Goal: Transaction & Acquisition: Book appointment/travel/reservation

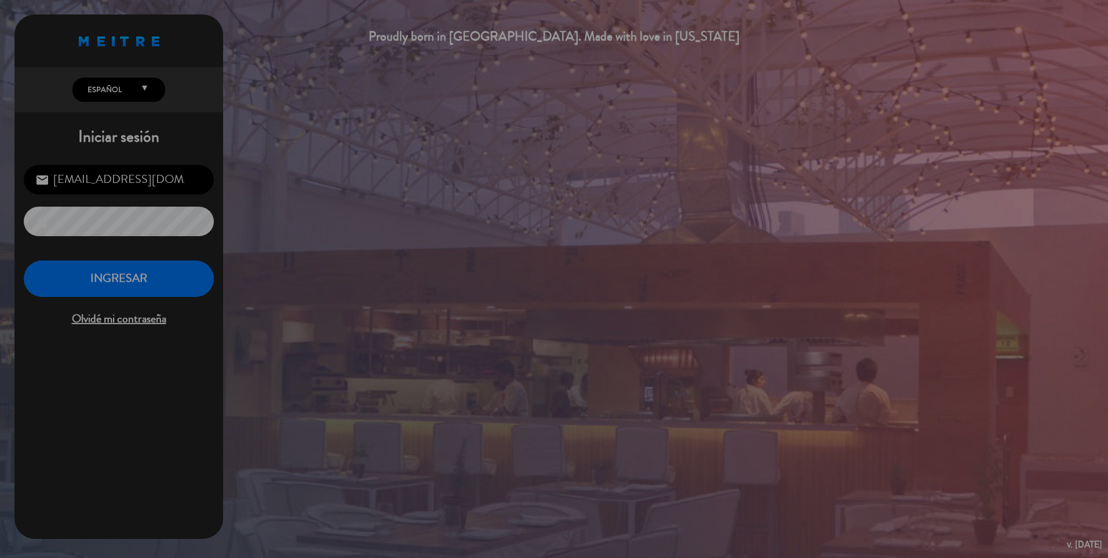
click at [147, 272] on div "? ! i Sin Actividad × Por razones de seguridad, ha sido deslogueado luego de 30…" at bounding box center [554, 279] width 1108 height 558
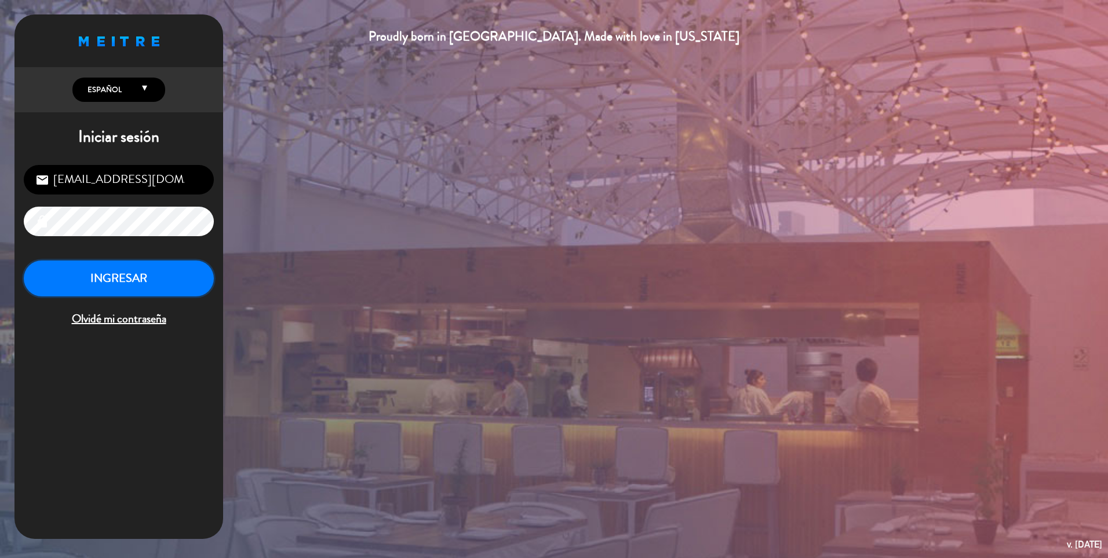
click at [130, 280] on button "INGRESAR" at bounding box center [119, 279] width 190 height 36
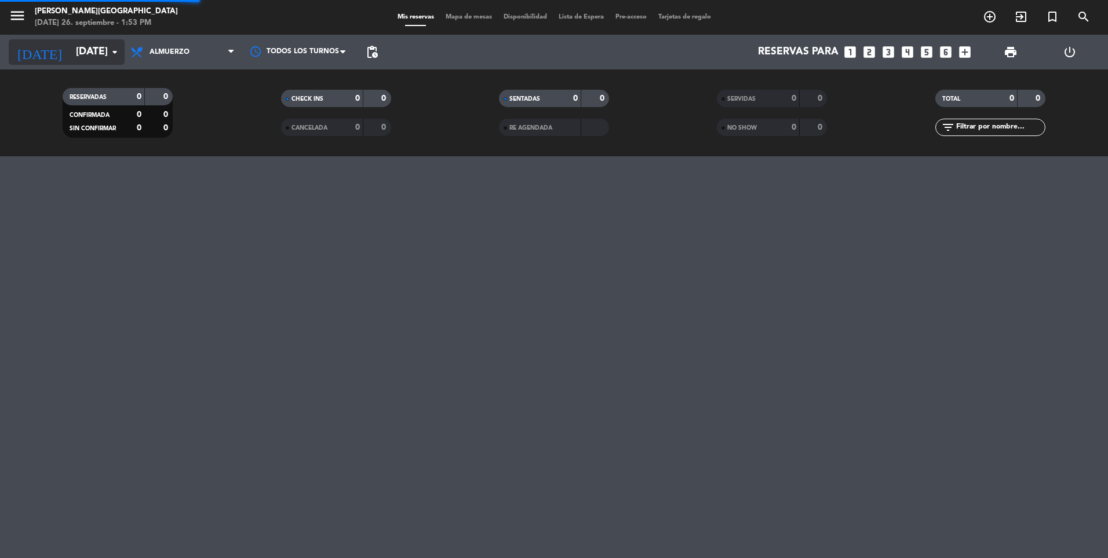
click at [89, 63] on input "[DATE]" at bounding box center [137, 52] width 134 height 23
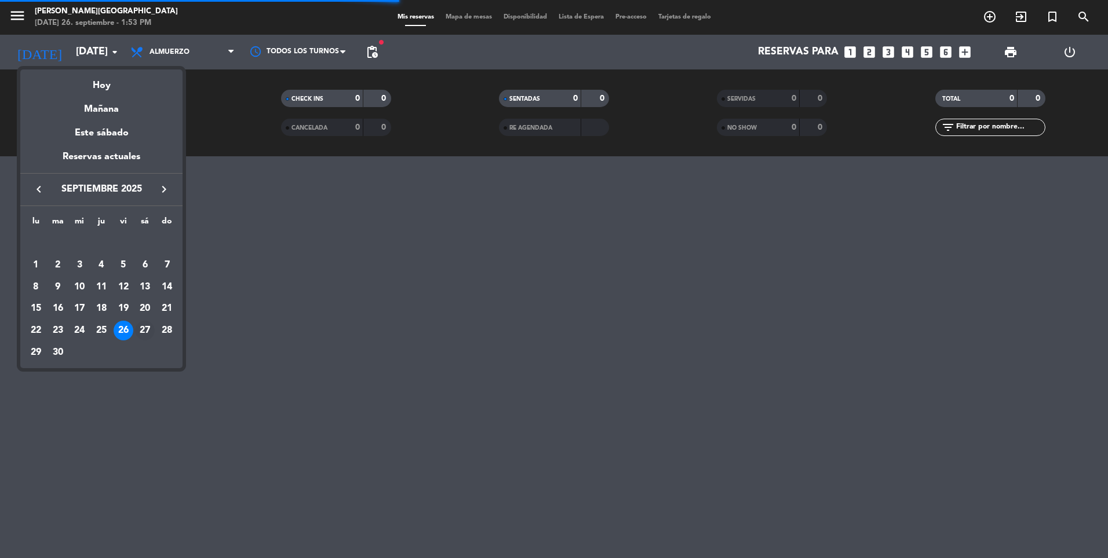
click at [134, 322] on tr "22 23 24 25 26 27 28" at bounding box center [101, 331] width 153 height 22
drag, startPoint x: 134, startPoint y: 322, endPoint x: 144, endPoint y: 327, distance: 10.9
click at [144, 327] on div "27" at bounding box center [145, 331] width 20 height 20
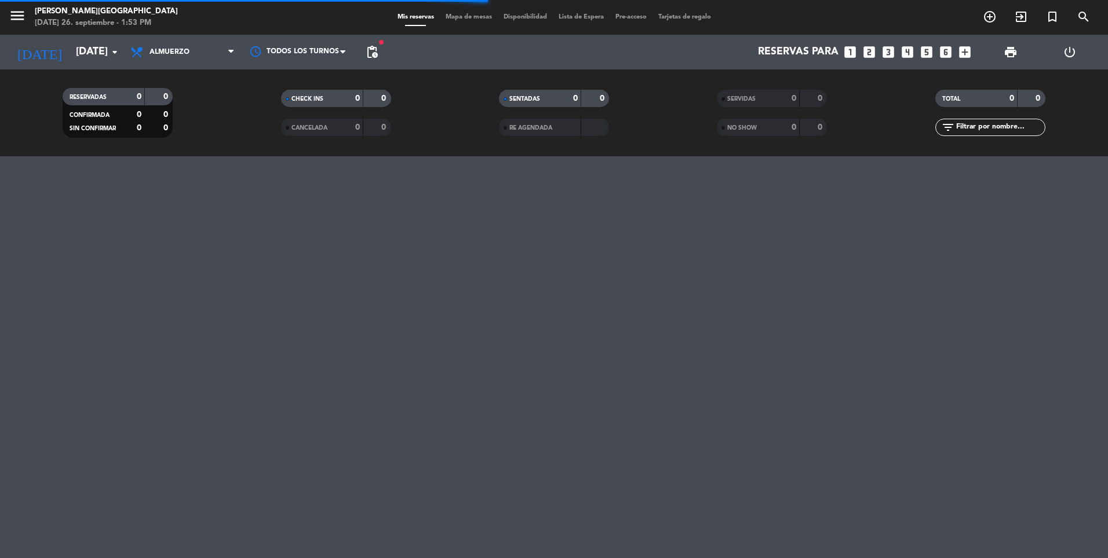
type input "[DATE]"
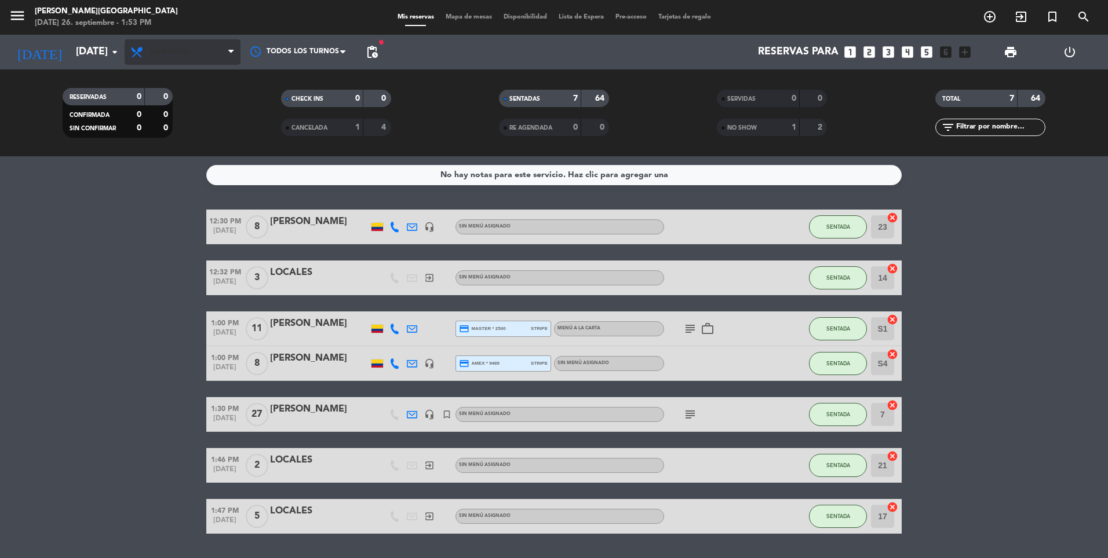
click at [202, 54] on span "Almuerzo" at bounding box center [183, 51] width 116 height 25
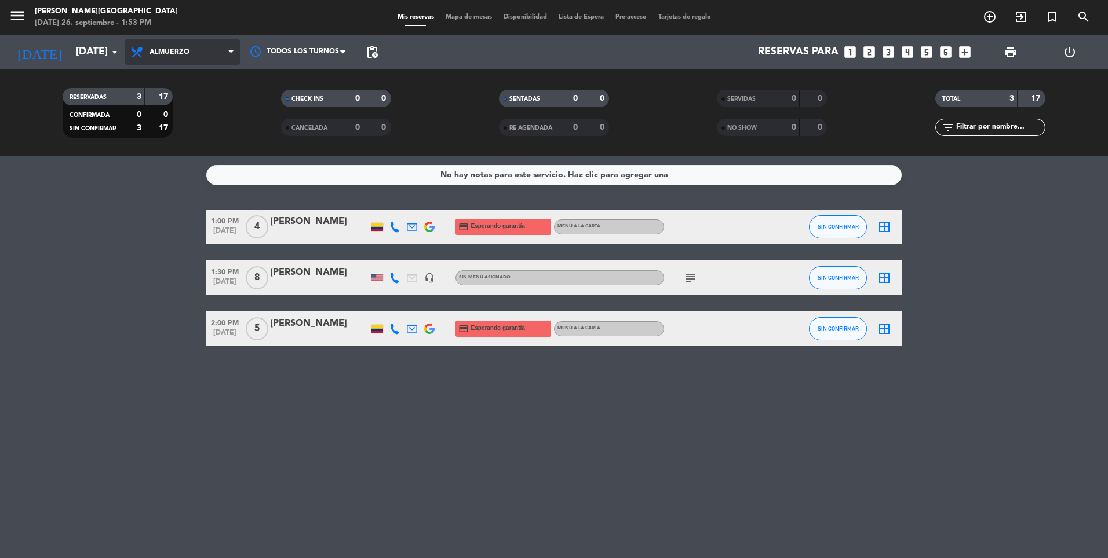
click at [196, 59] on span "Almuerzo" at bounding box center [183, 51] width 116 height 25
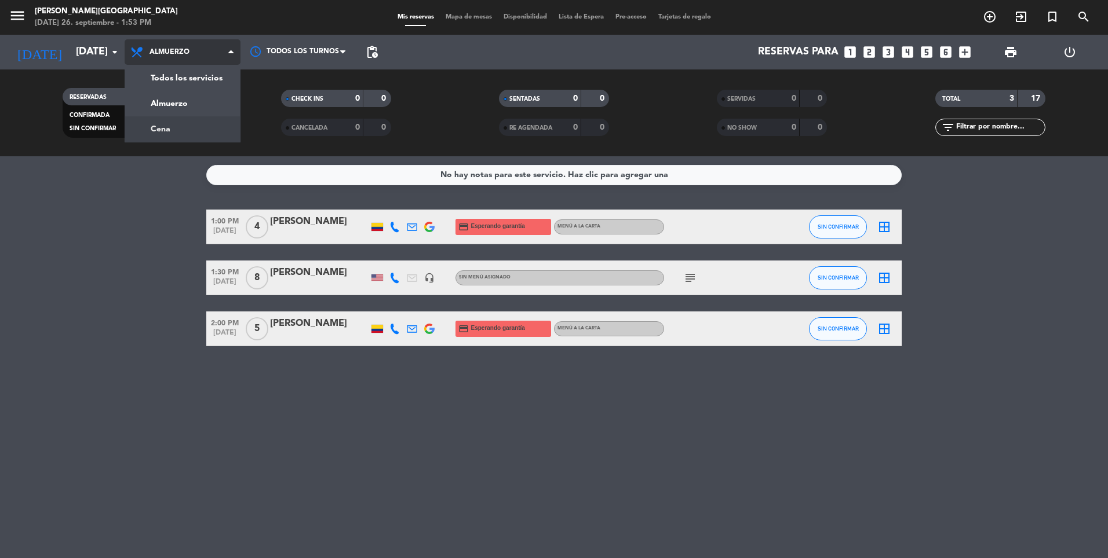
click at [185, 130] on div "menu [PERSON_NAME][GEOGRAPHIC_DATA][DATE] 26. septiembre - 1:53 PM Mis reservas…" at bounding box center [554, 78] width 1108 height 156
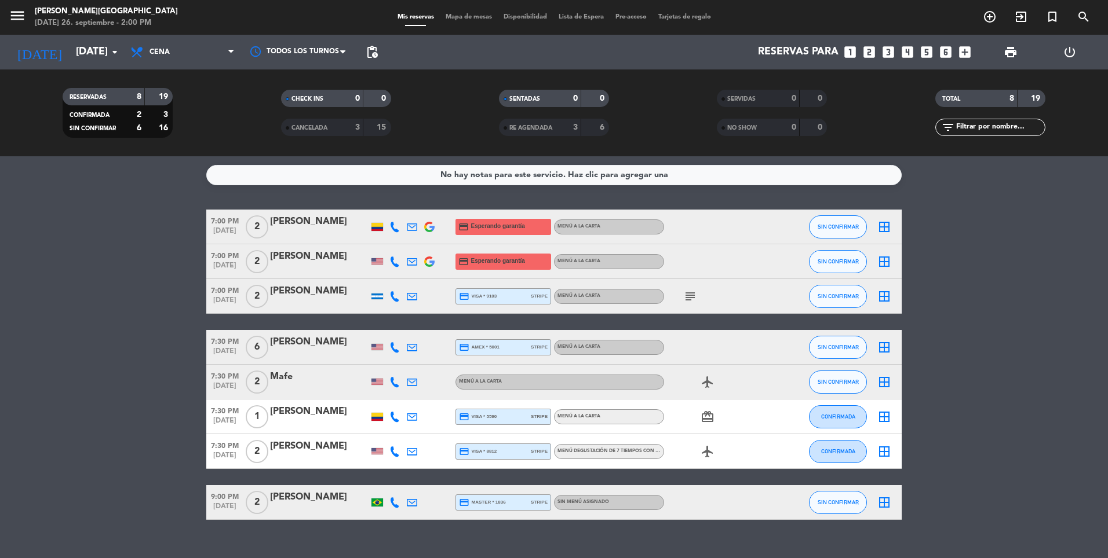
click at [85, 254] on bookings-row "7:00 PM [DATE] 2 [PERSON_NAME] credit_card Esperando garantía Menú a la carta S…" at bounding box center [554, 365] width 1108 height 310
click at [989, 17] on icon "add_circle_outline" at bounding box center [989, 17] width 14 height 14
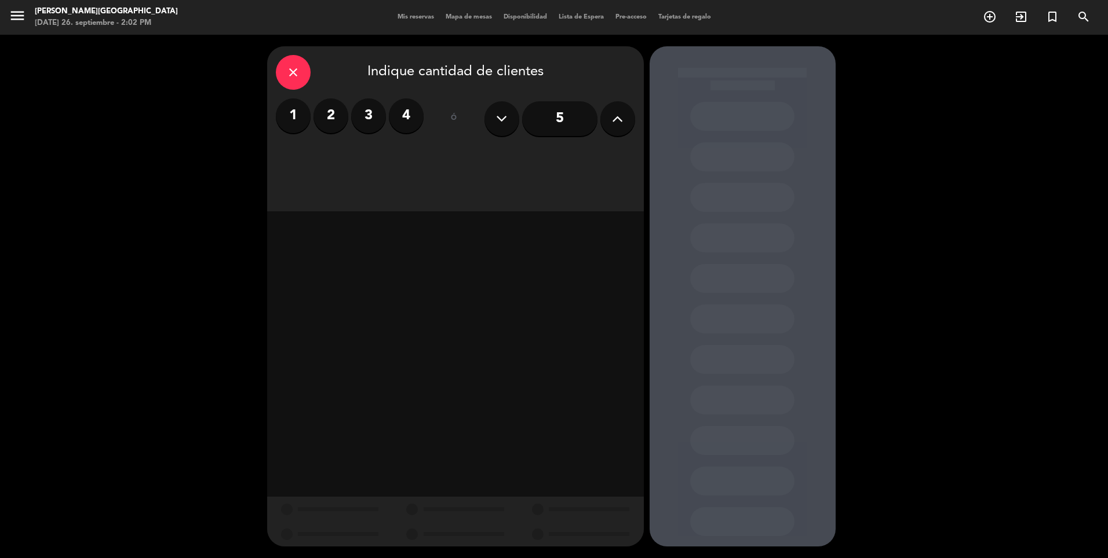
click at [107, 32] on div "menu [PERSON_NAME][GEOGRAPHIC_DATA][DATE] 26. septiembre - 2:02 PM Mis reservas…" at bounding box center [554, 17] width 1108 height 35
click at [342, 103] on label "2" at bounding box center [330, 115] width 35 height 35
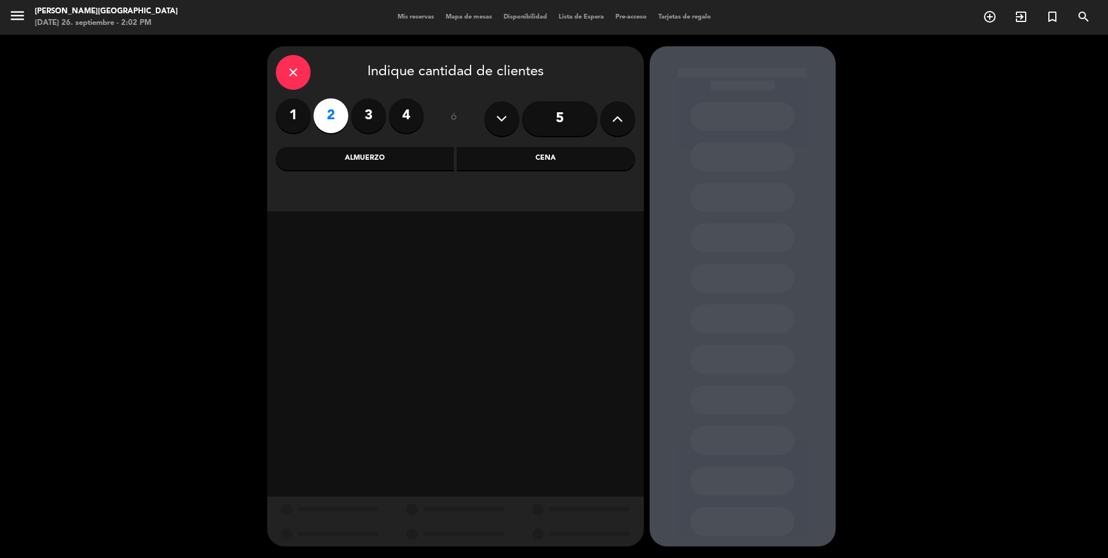
click at [517, 152] on div "Cena" at bounding box center [545, 158] width 178 height 23
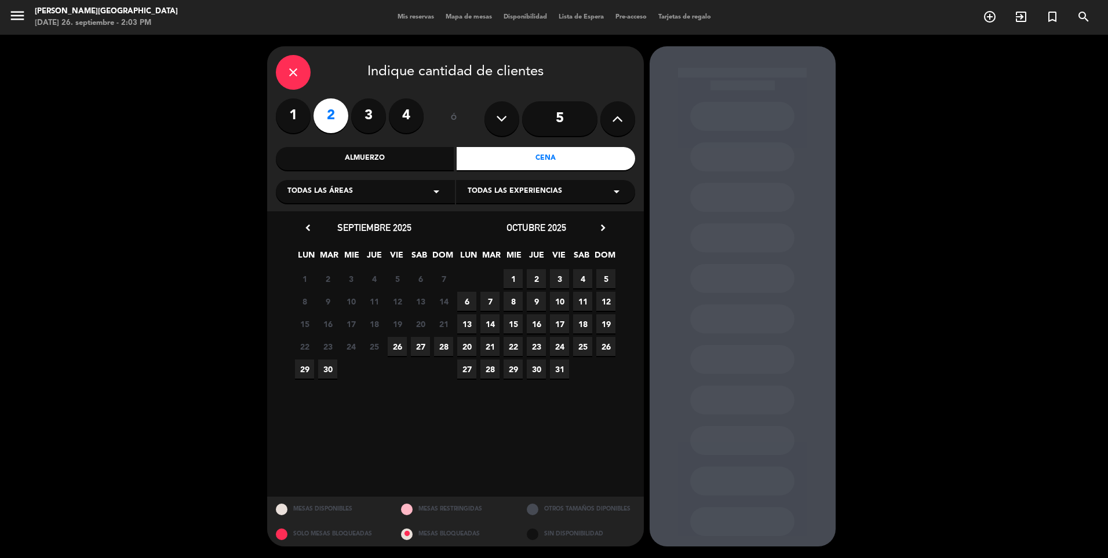
click at [418, 342] on span "27" at bounding box center [420, 346] width 19 height 19
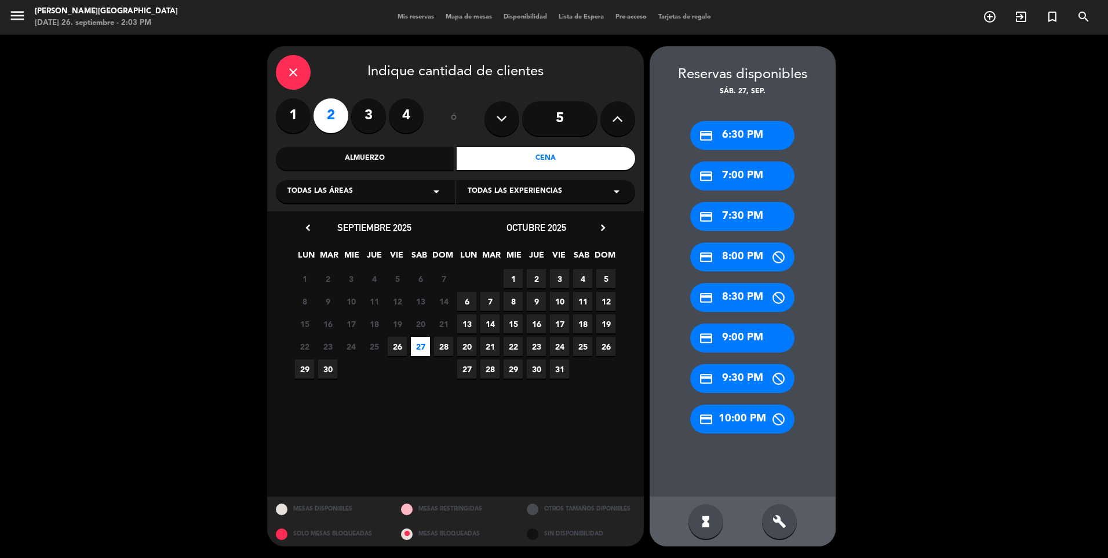
click at [743, 302] on div "credit_card 8:30 PM" at bounding box center [742, 297] width 104 height 29
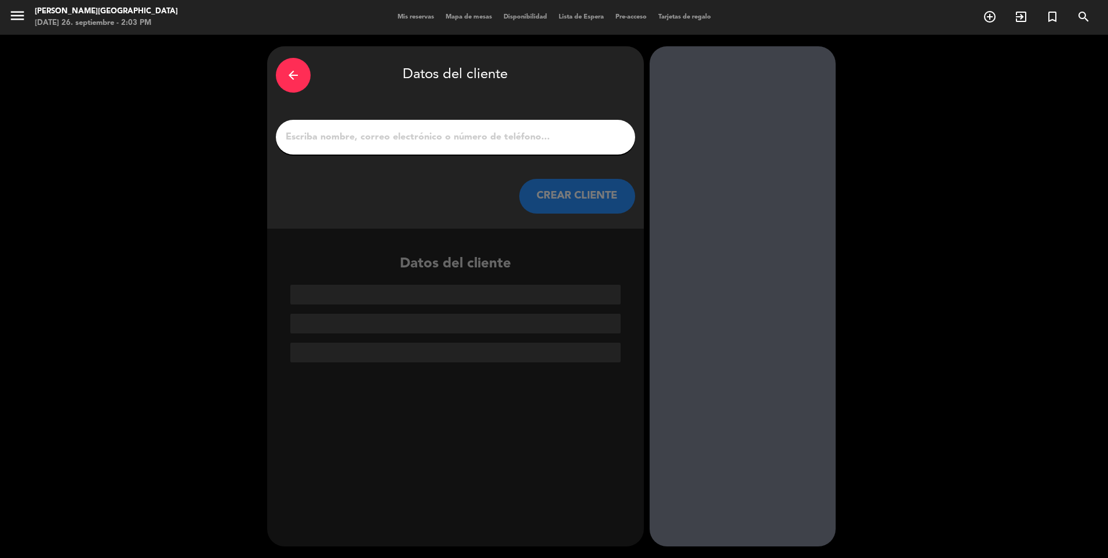
click at [466, 144] on input "1" at bounding box center [455, 137] width 342 height 16
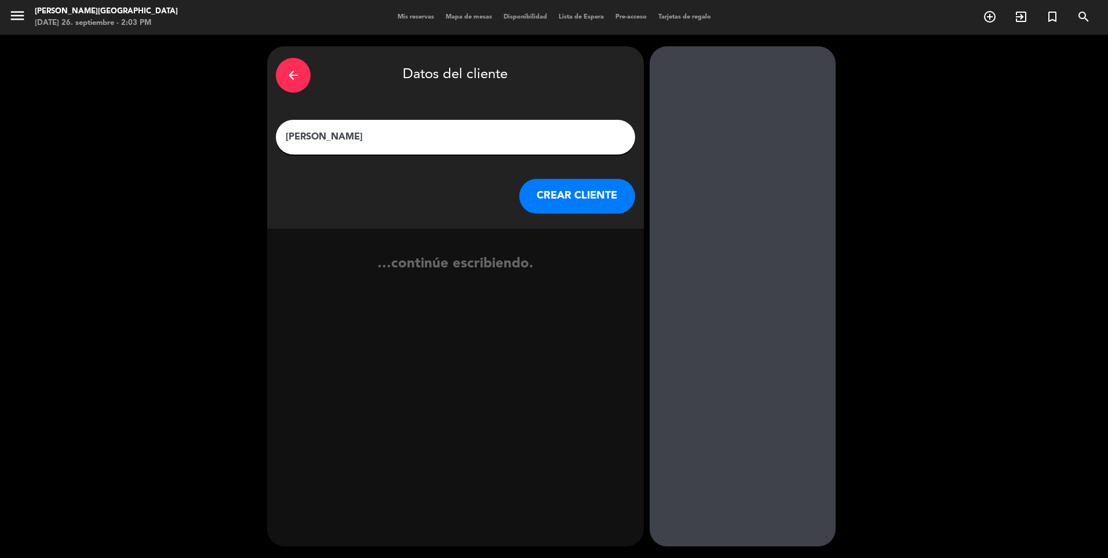
type input "[PERSON_NAME]"
click at [578, 192] on button "CREAR CLIENTE" at bounding box center [577, 196] width 116 height 35
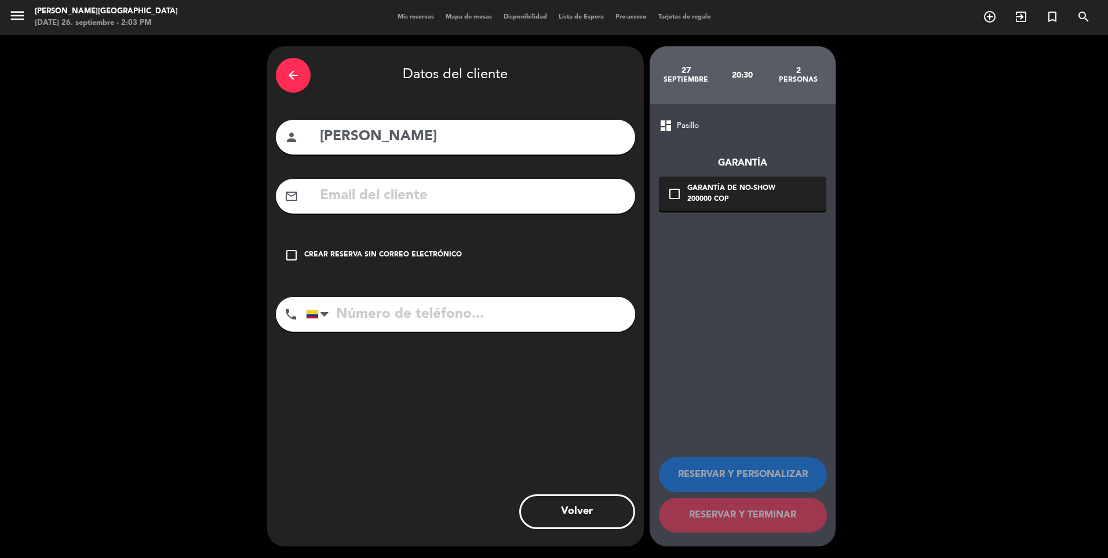
click at [297, 257] on icon "check_box_outline_blank" at bounding box center [291, 256] width 14 height 14
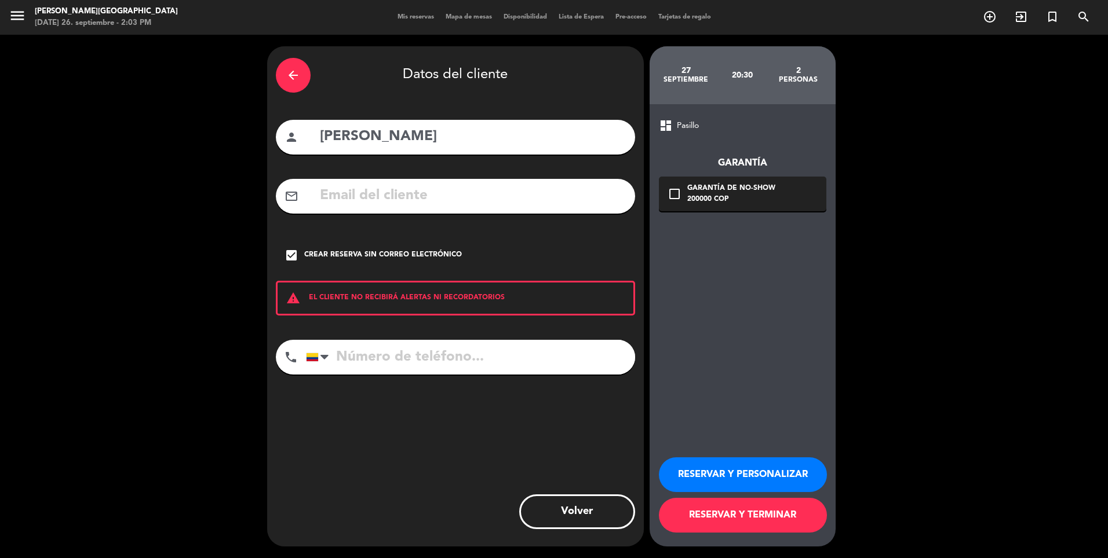
click at [740, 462] on button "RESERVAR Y PERSONALIZAR" at bounding box center [743, 475] width 168 height 35
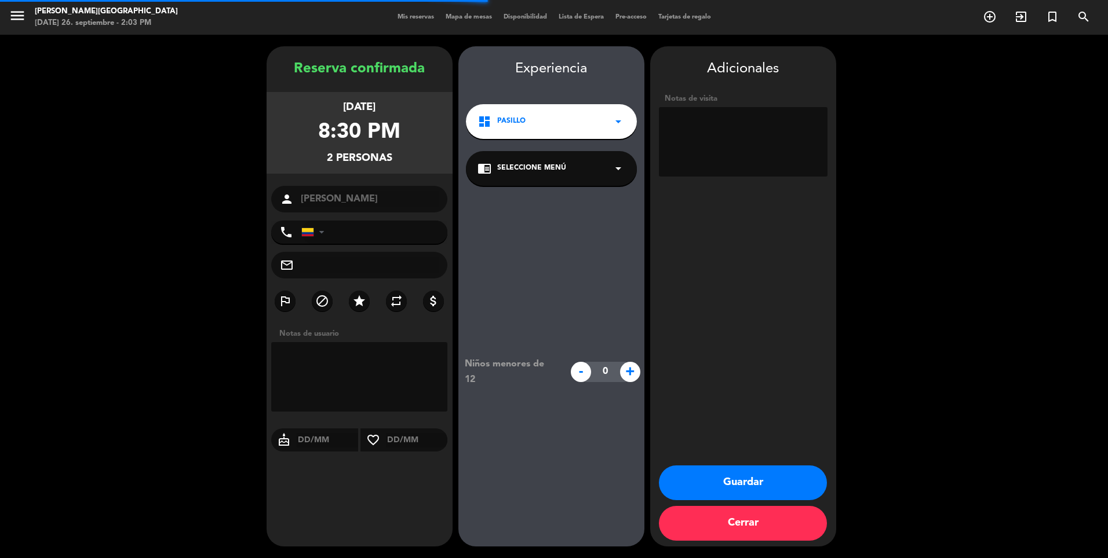
click at [719, 159] on textarea at bounding box center [743, 142] width 169 height 70
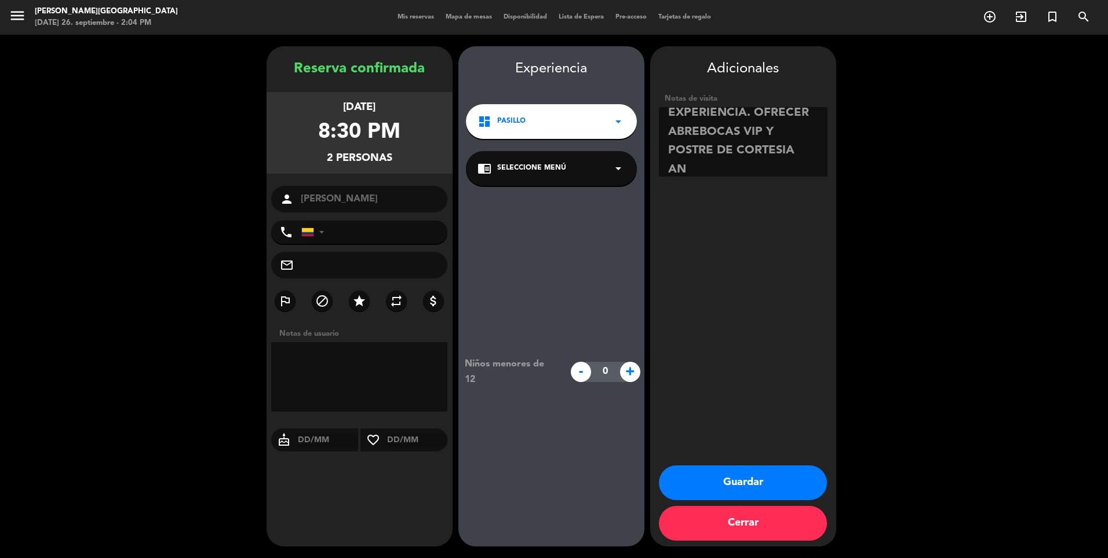
scroll to position [103, 0]
type textarea "SRA QUEJA MESA 18 [DATE], ATENDER SUPERRRR BN , MUCHO CUIDADO YA TUVO MALA EXPE…"
click at [765, 482] on button "Guardar" at bounding box center [743, 483] width 168 height 35
